Goal: Information Seeking & Learning: Check status

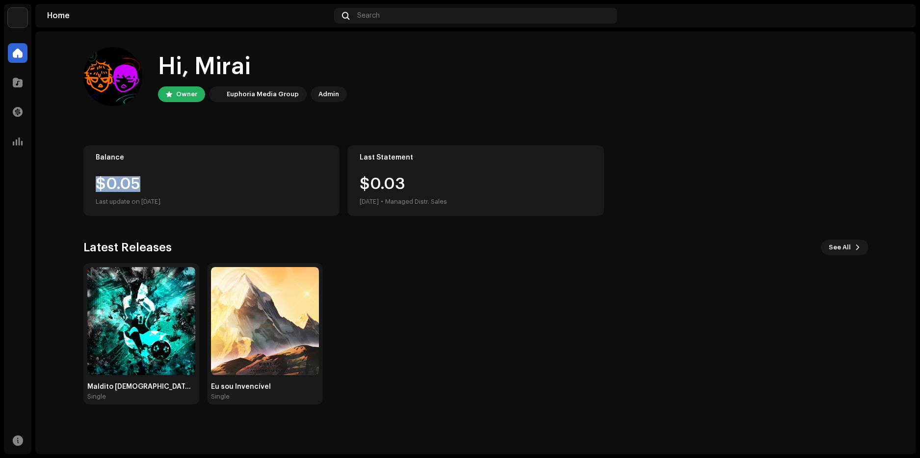
drag, startPoint x: 97, startPoint y: 185, endPoint x: 318, endPoint y: 181, distance: 221.4
click at [318, 181] on div "$0.05" at bounding box center [212, 184] width 232 height 16
drag, startPoint x: 269, startPoint y: 237, endPoint x: 236, endPoint y: 223, distance: 35.9
click at [269, 237] on div "Hi, Mirai Owner Euphoria Media Group Admin Balance $0.05 Last update on [DATE] …" at bounding box center [475, 225] width 785 height 389
click at [9, 84] on div at bounding box center [18, 83] width 20 height 20
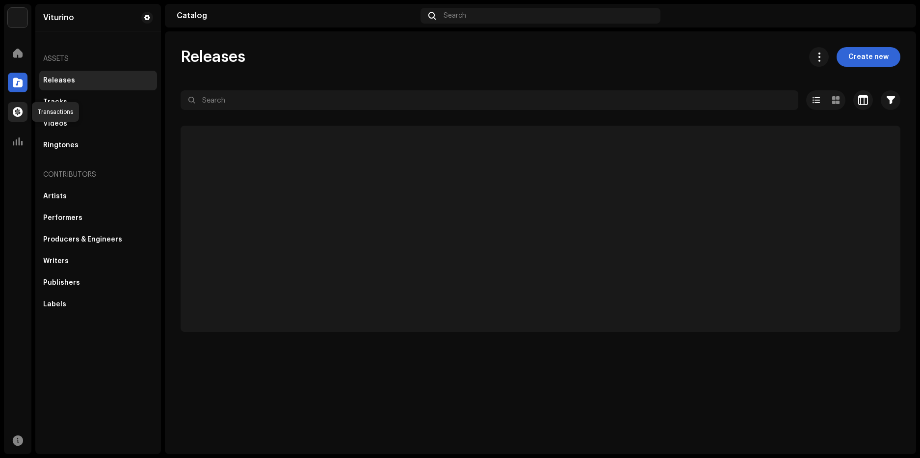
click at [13, 109] on div at bounding box center [18, 112] width 20 height 20
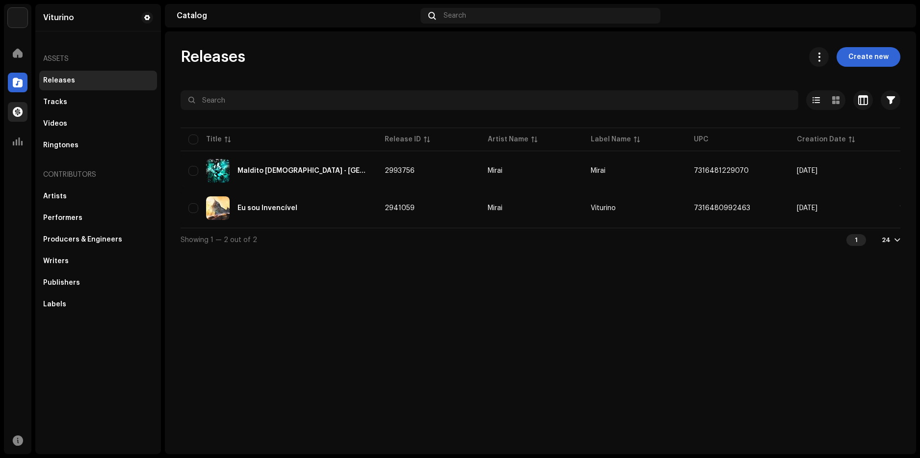
click at [20, 114] on span at bounding box center [18, 112] width 10 height 8
click at [20, 113] on span at bounding box center [18, 112] width 10 height 8
click at [23, 143] on div at bounding box center [18, 142] width 20 height 20
click at [12, 57] on div at bounding box center [18, 53] width 20 height 20
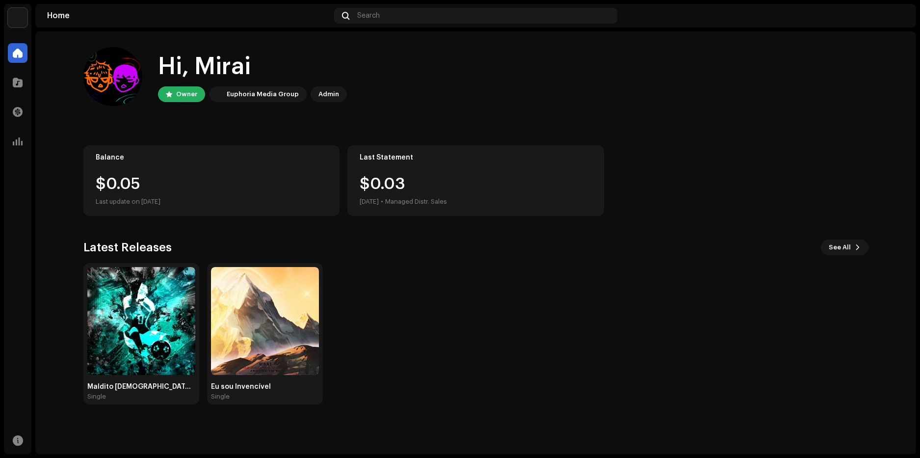
click at [18, 153] on div "Analytics" at bounding box center [17, 141] width 27 height 27
click at [18, 148] on div at bounding box center [18, 142] width 20 height 20
